Goal: Information Seeking & Learning: Understand process/instructions

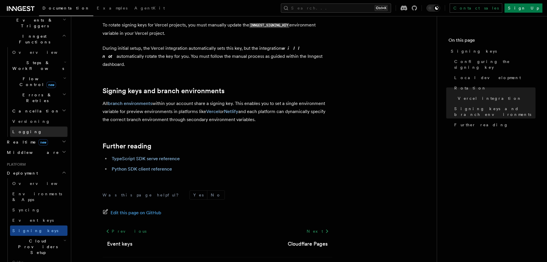
scroll to position [172, 0]
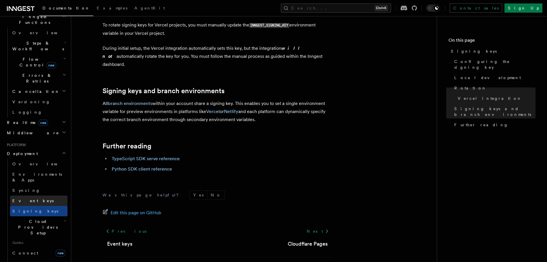
click at [30, 195] on link "Event keys" at bounding box center [38, 200] width 57 height 10
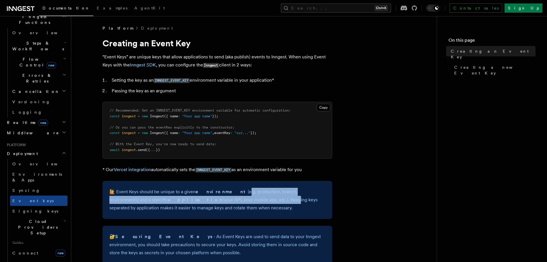
drag, startPoint x: 226, startPoint y: 191, endPoint x: 227, endPoint y: 199, distance: 7.9
click at [227, 199] on p "🙋 Event Keys should be unique to a given environment (e.g. production, branch e…" at bounding box center [217, 200] width 216 height 24
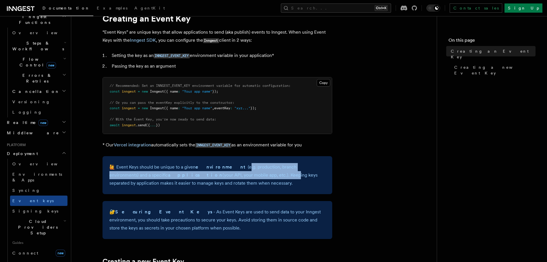
scroll to position [29, 0]
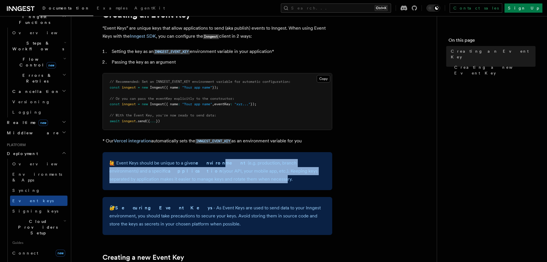
drag, startPoint x: 216, startPoint y: 180, endPoint x: 213, endPoint y: 161, distance: 19.7
click at [213, 161] on p "🙋 Event Keys should be unique to a given environment (e.g. production, branch e…" at bounding box center [217, 171] width 216 height 24
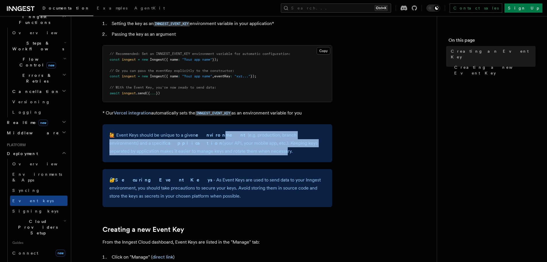
scroll to position [57, 0]
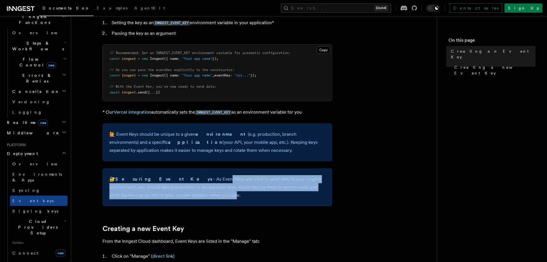
drag, startPoint x: 179, startPoint y: 180, endPoint x: 179, endPoint y: 193, distance: 12.7
click at [179, 193] on p "🔐 Securing Event Keys - As Event Keys are used to send data to your Inngest env…" at bounding box center [217, 187] width 216 height 24
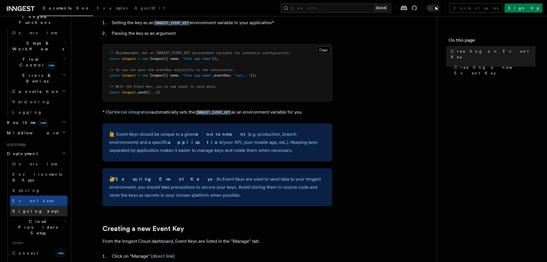
click at [30, 208] on span "Signing keys" at bounding box center [35, 210] width 46 height 5
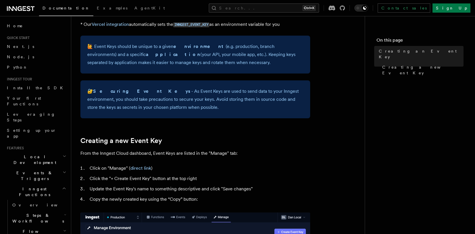
scroll to position [144, 0]
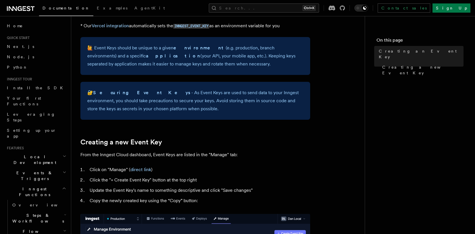
click at [170, 89] on p "🔐 Securing Event Keys - As Event Keys are used to send data to your Inngest env…" at bounding box center [195, 101] width 216 height 24
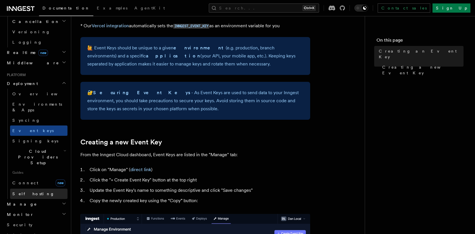
click at [33, 189] on link "Self hosting" at bounding box center [38, 194] width 57 height 10
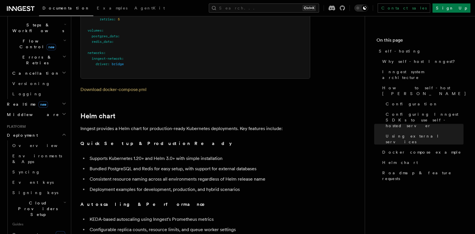
scroll to position [1512, 0]
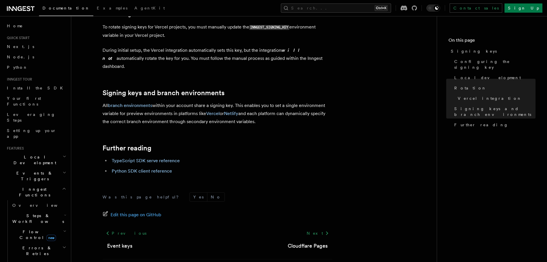
scroll to position [606, 0]
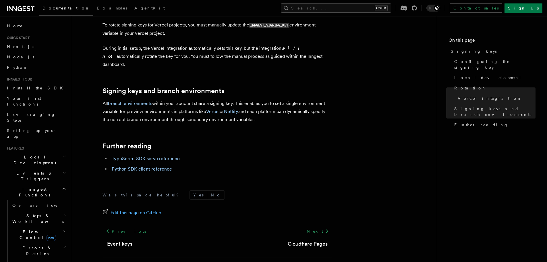
click at [239, 154] on li "TypeScript SDK serve reference" at bounding box center [221, 158] width 222 height 8
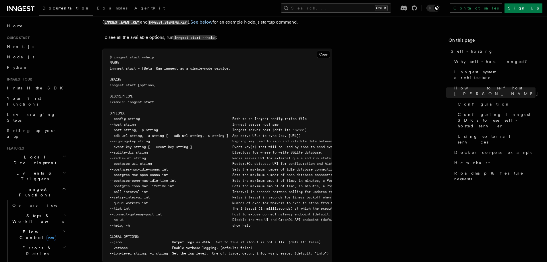
scroll to position [976, 0]
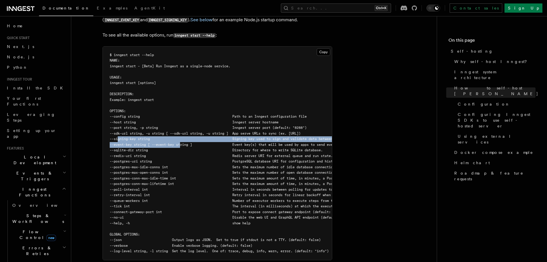
drag, startPoint x: 117, startPoint y: 123, endPoint x: 182, endPoint y: 128, distance: 65.3
click at [182, 128] on code "$ inngest start --help NAME: inngest start - [Beta] Run Inngest as a single-nod…" at bounding box center [305, 153] width 390 height 200
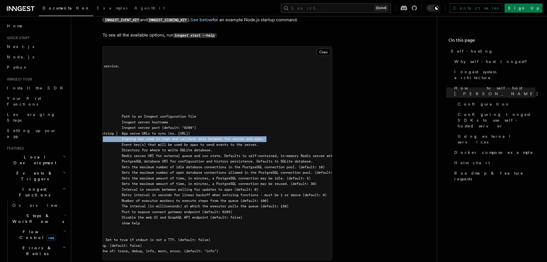
scroll to position [0, 115]
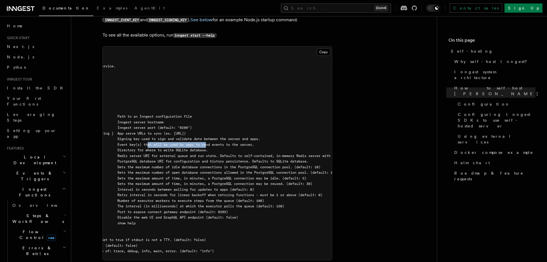
drag, startPoint x: 211, startPoint y: 130, endPoint x: 150, endPoint y: 128, distance: 60.9
click at [152, 128] on pre "$ inngest start --help NAME: inngest start - [Beta] Run Inngest as a single-nod…" at bounding box center [217, 153] width 229 height 213
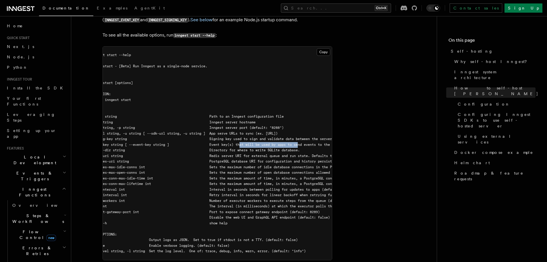
scroll to position [0, 0]
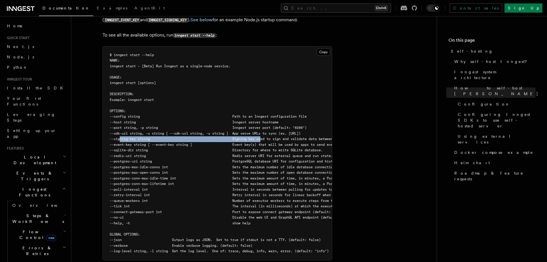
drag, startPoint x: 121, startPoint y: 123, endPoint x: 264, endPoint y: 122, distance: 143.0
click at [264, 137] on span "--signing-key string Signing key used to sign and validate data between the ser…" at bounding box center [242, 139] width 265 height 4
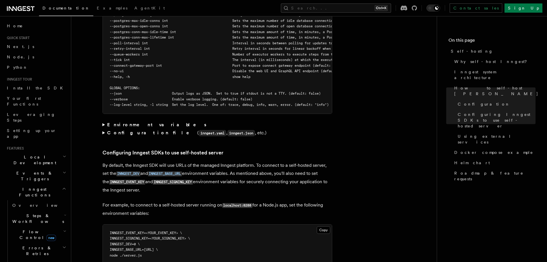
scroll to position [1120, 0]
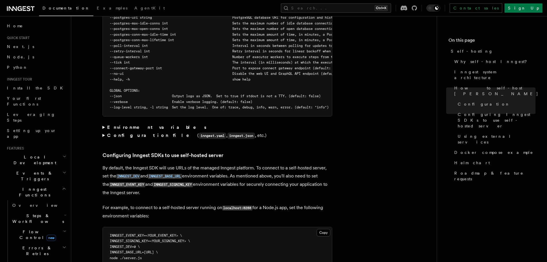
click at [103, 123] on summary "Environment variables" at bounding box center [218, 127] width 230 height 8
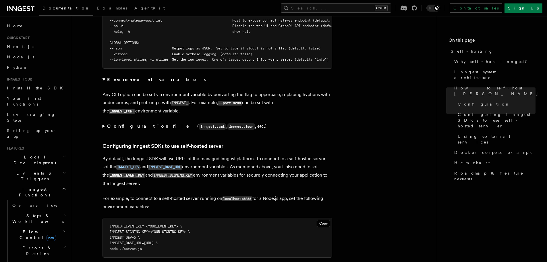
scroll to position [1177, 0]
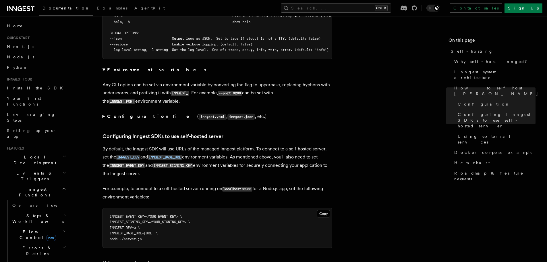
click at [103, 112] on summary "Configuration file ( inngest.yaml , inngest.json , etc.)" at bounding box center [218, 116] width 230 height 8
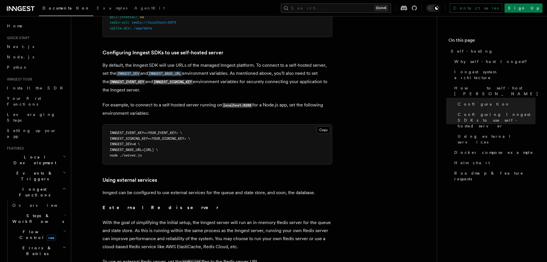
scroll to position [1350, 0]
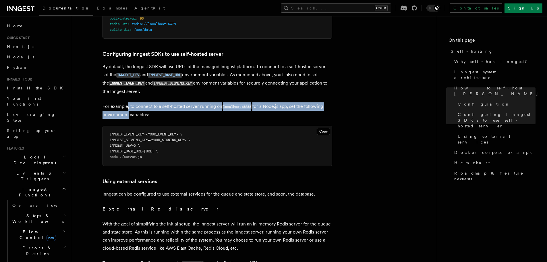
drag, startPoint x: 127, startPoint y: 93, endPoint x: 125, endPoint y: 102, distance: 9.4
click at [125, 102] on p "For example, to connect to a self-hosted server running on localhost:8288 for a…" at bounding box center [218, 110] width 230 height 16
